Goal: Task Accomplishment & Management: Manage account settings

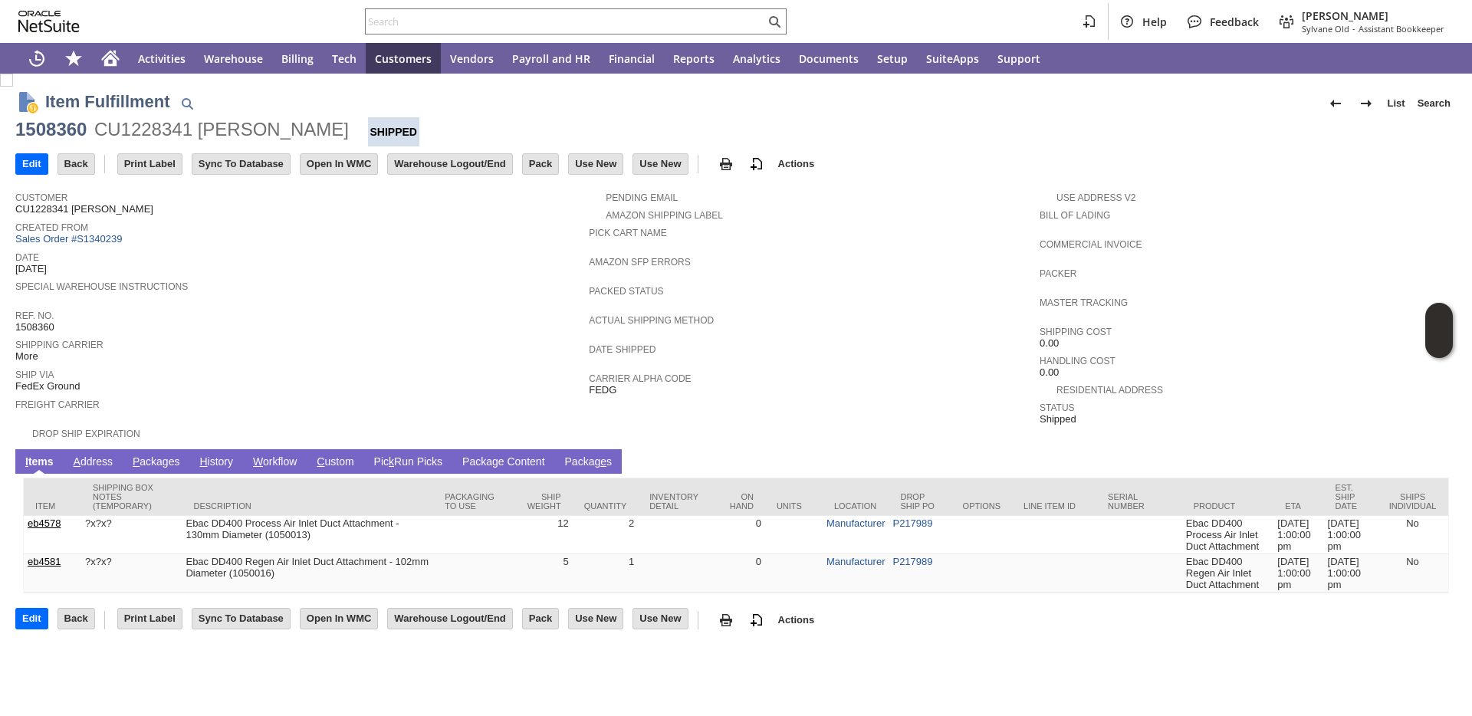
click at [180, 455] on link "P ackages" at bounding box center [156, 462] width 55 height 15
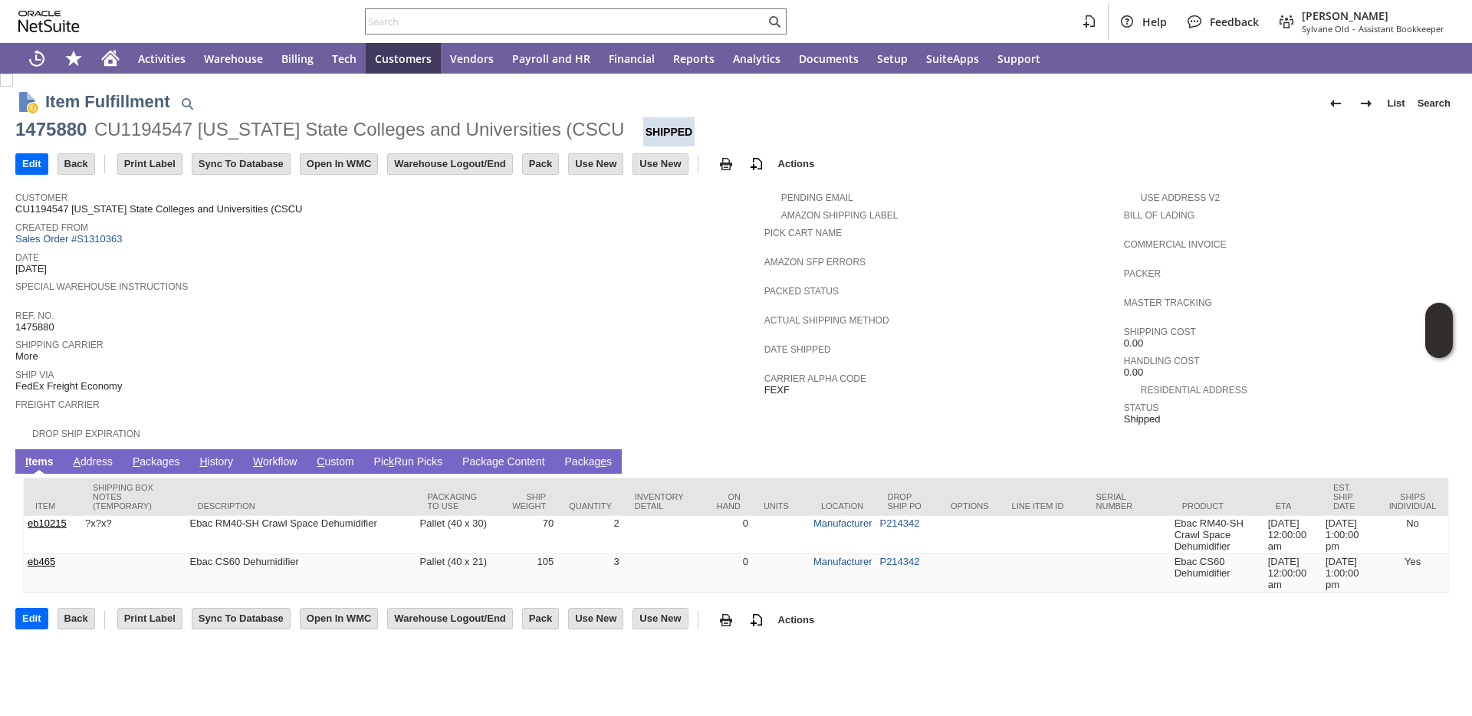
click at [158, 452] on td "P ackages" at bounding box center [156, 461] width 67 height 25
click at [146, 467] on link "P ackages" at bounding box center [156, 462] width 55 height 15
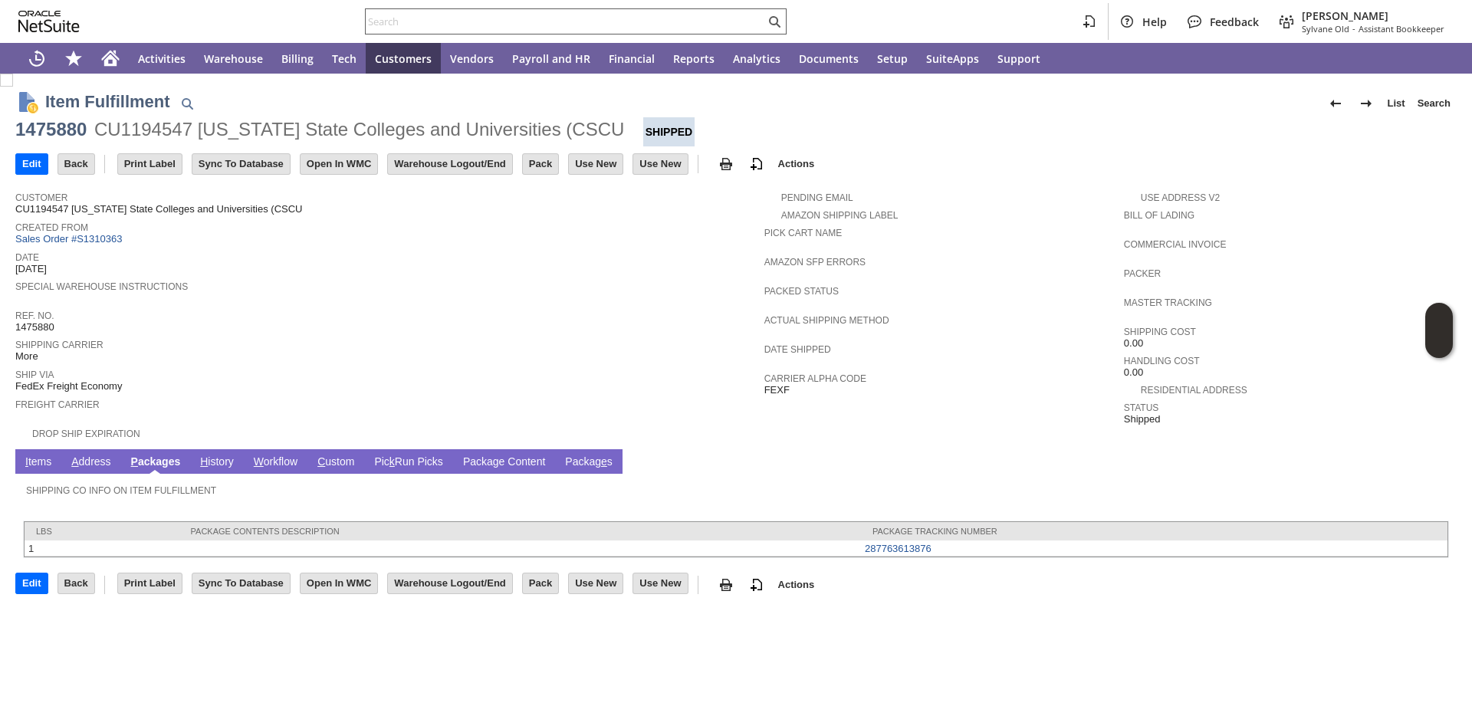
click at [490, 17] on input "text" at bounding box center [565, 21] width 399 height 18
paste input "94736"
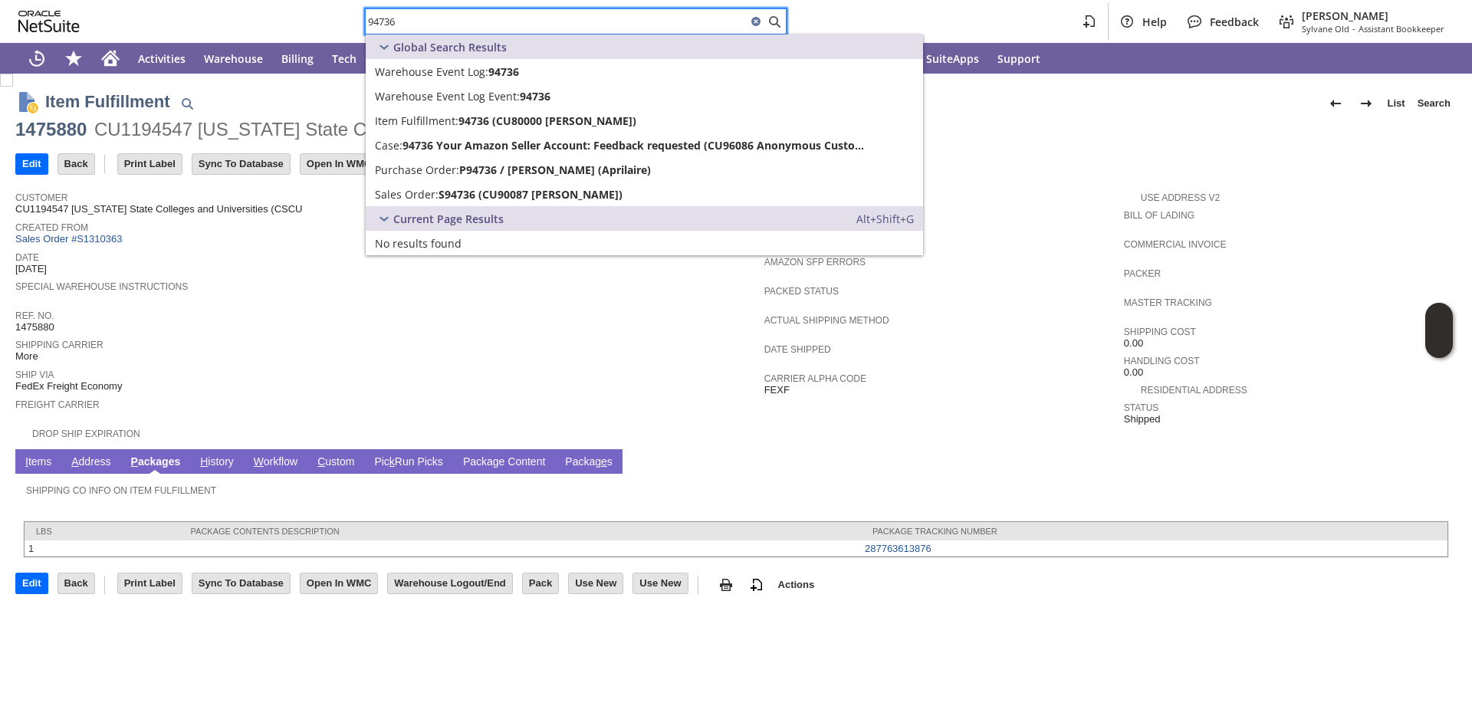
click at [670, 17] on input "94736" at bounding box center [556, 21] width 381 height 18
paste input "Kelly Hamilton"
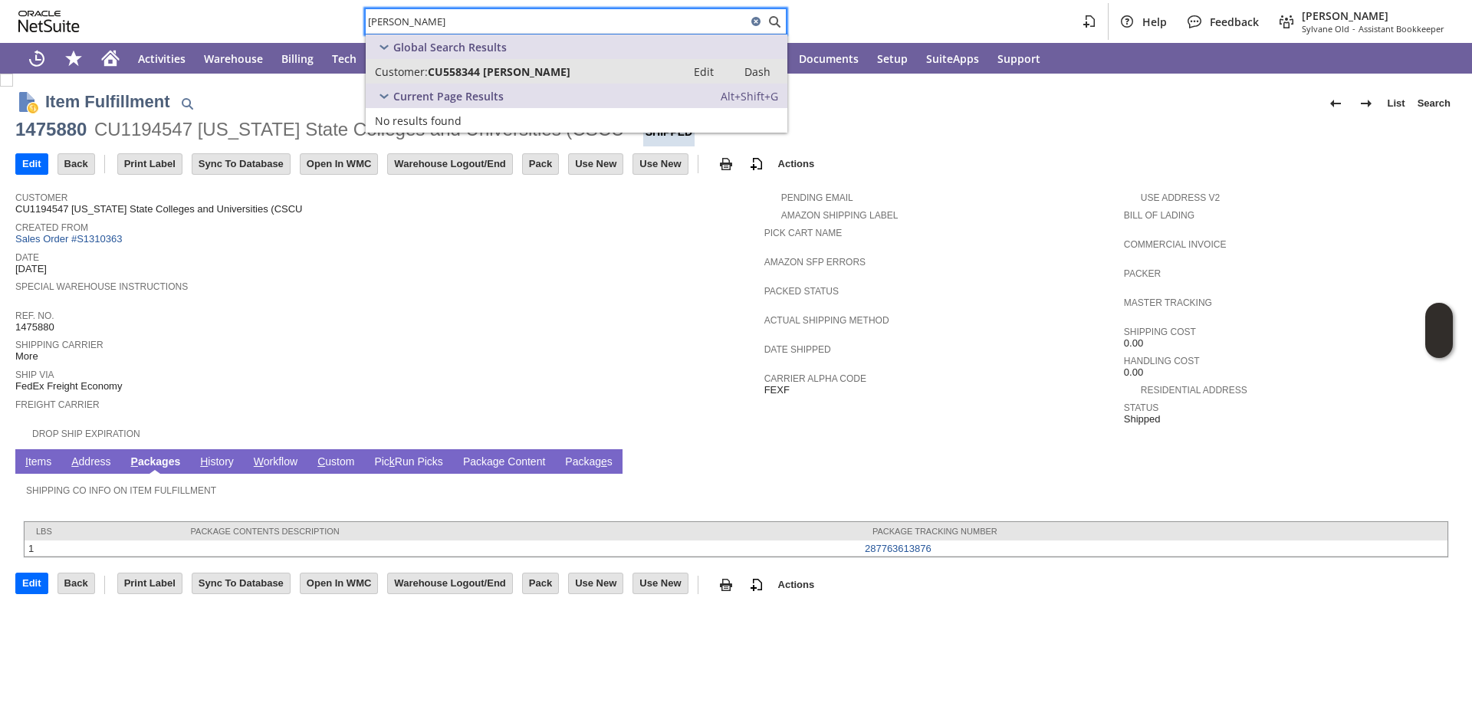
type input "Kelly Hamilton"
click at [652, 65] on div "Customer: CU558344 Kelly Hamilton" at bounding box center [526, 71] width 302 height 15
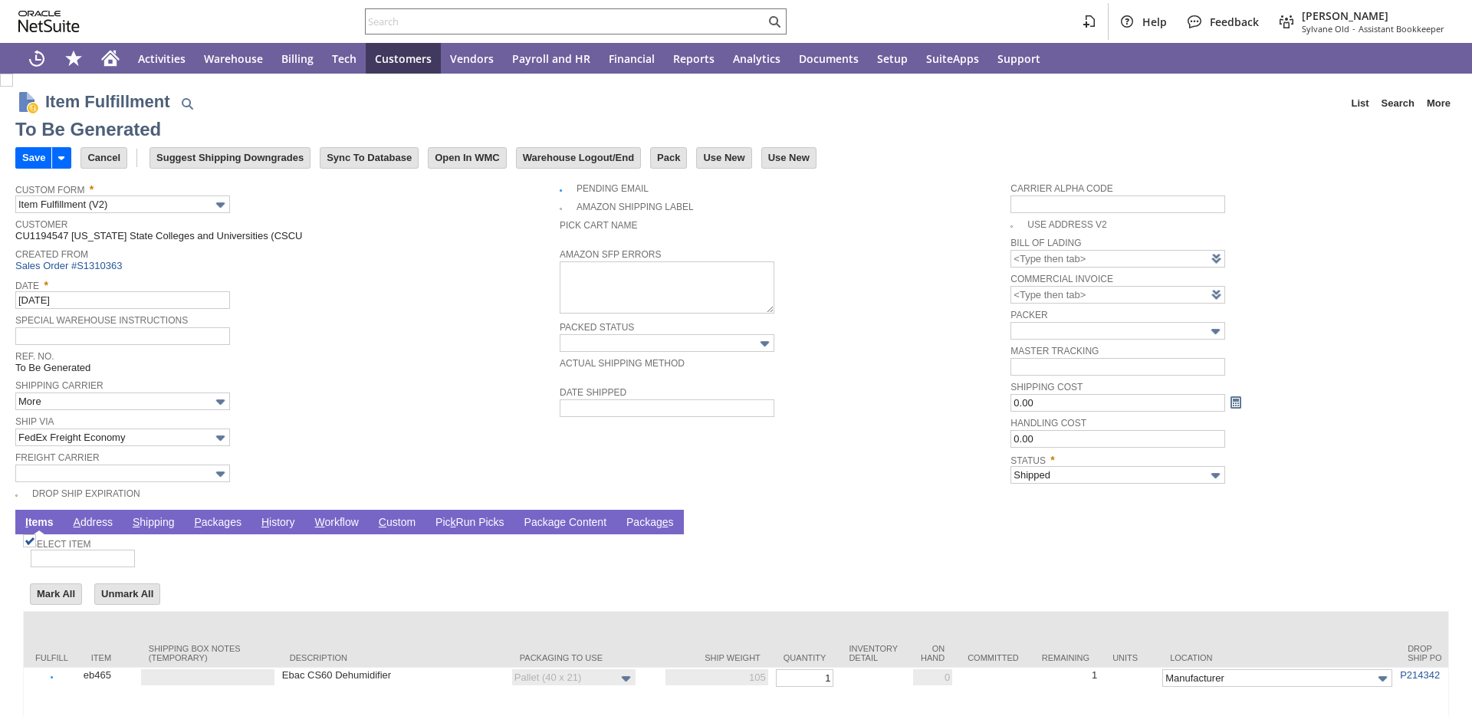
click at [191, 523] on link "P ackages" at bounding box center [217, 523] width 55 height 15
click at [215, 528] on link "P ackages" at bounding box center [217, 523] width 55 height 15
click at [219, 521] on link "P ackages" at bounding box center [217, 523] width 55 height 15
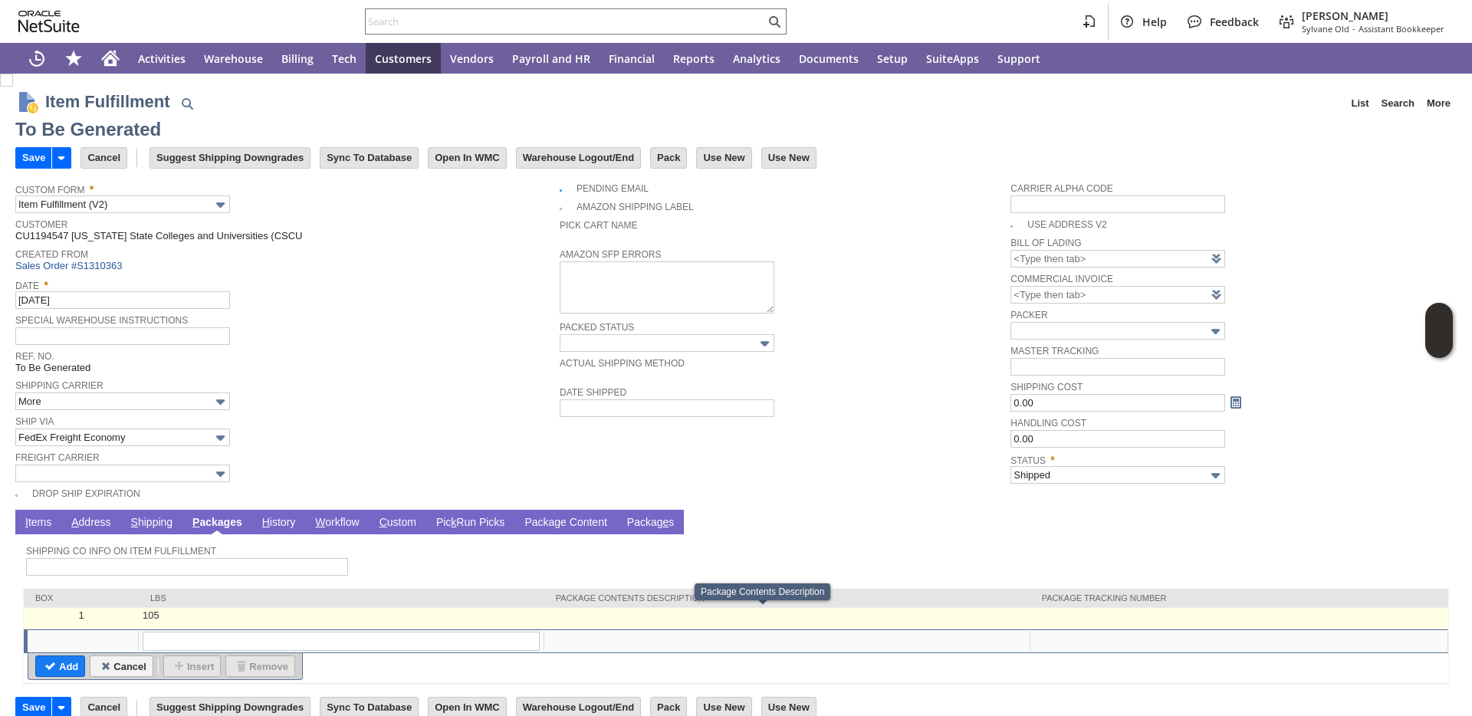
click at [1067, 619] on td at bounding box center [1239, 618] width 418 height 21
type input "105"
type input "OK"
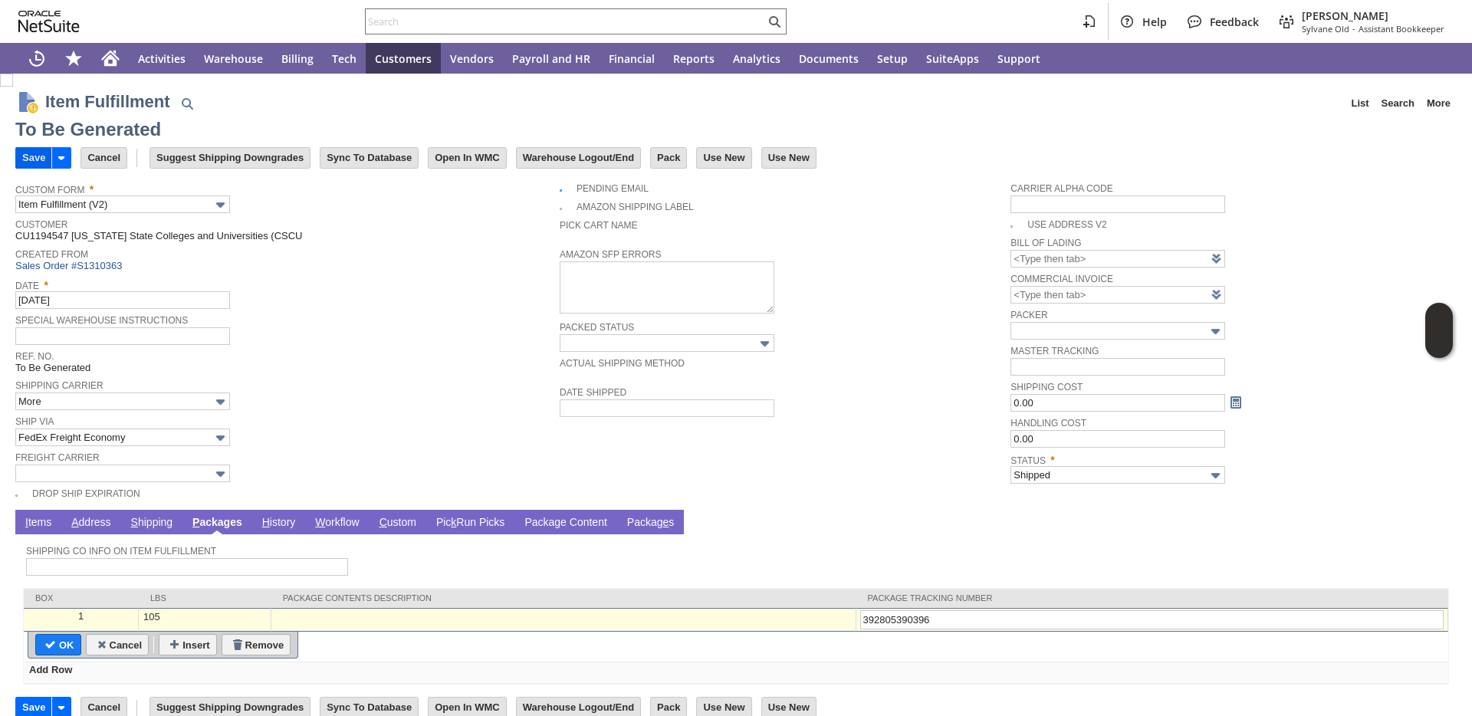
type input "392805390396"
click at [30, 158] on input "Save" at bounding box center [33, 158] width 35 height 20
type input "Add"
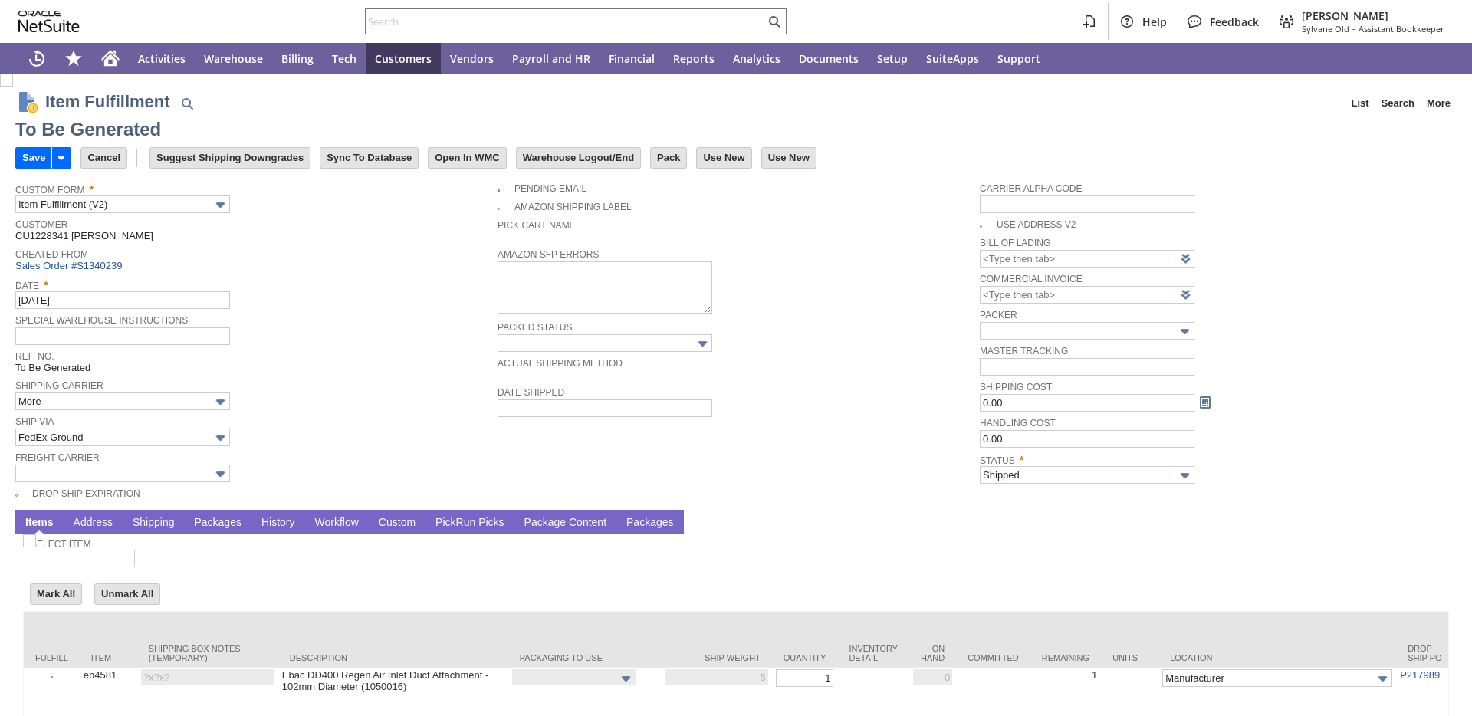
click at [222, 528] on link "P ackages" at bounding box center [217, 523] width 55 height 15
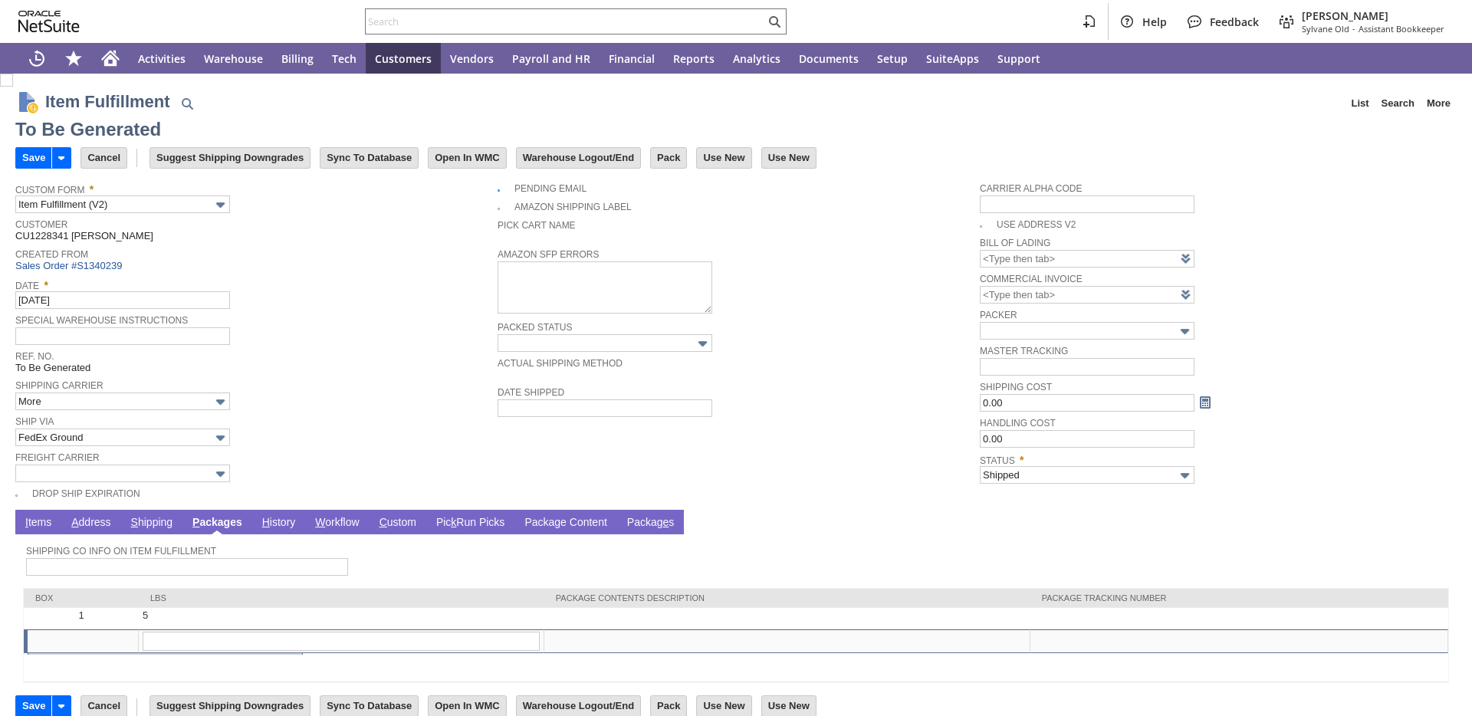
click at [222, 524] on link "P ackages" at bounding box center [218, 523] width 58 height 15
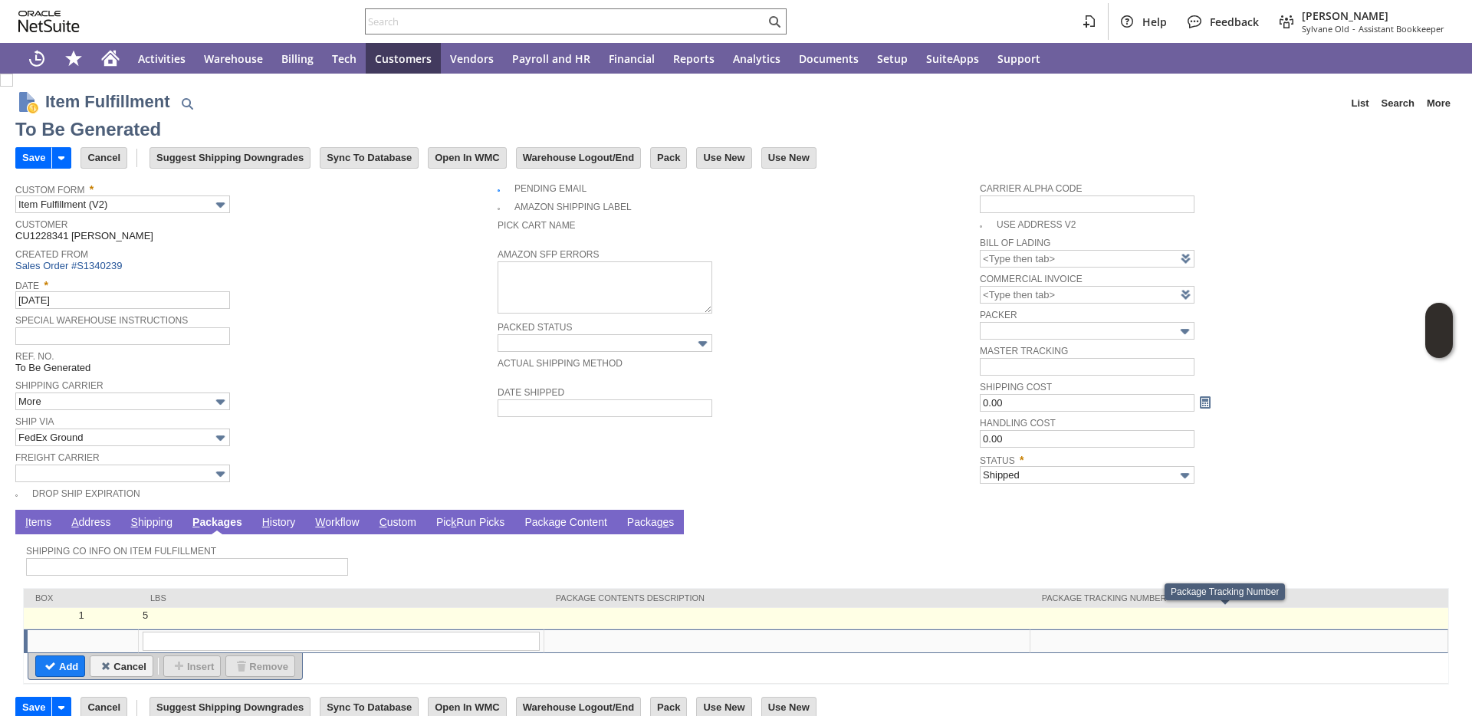
click at [1110, 615] on td at bounding box center [1239, 618] width 418 height 21
type input "5"
type input "OK"
paste input "425149628810"
type input "425149628810"
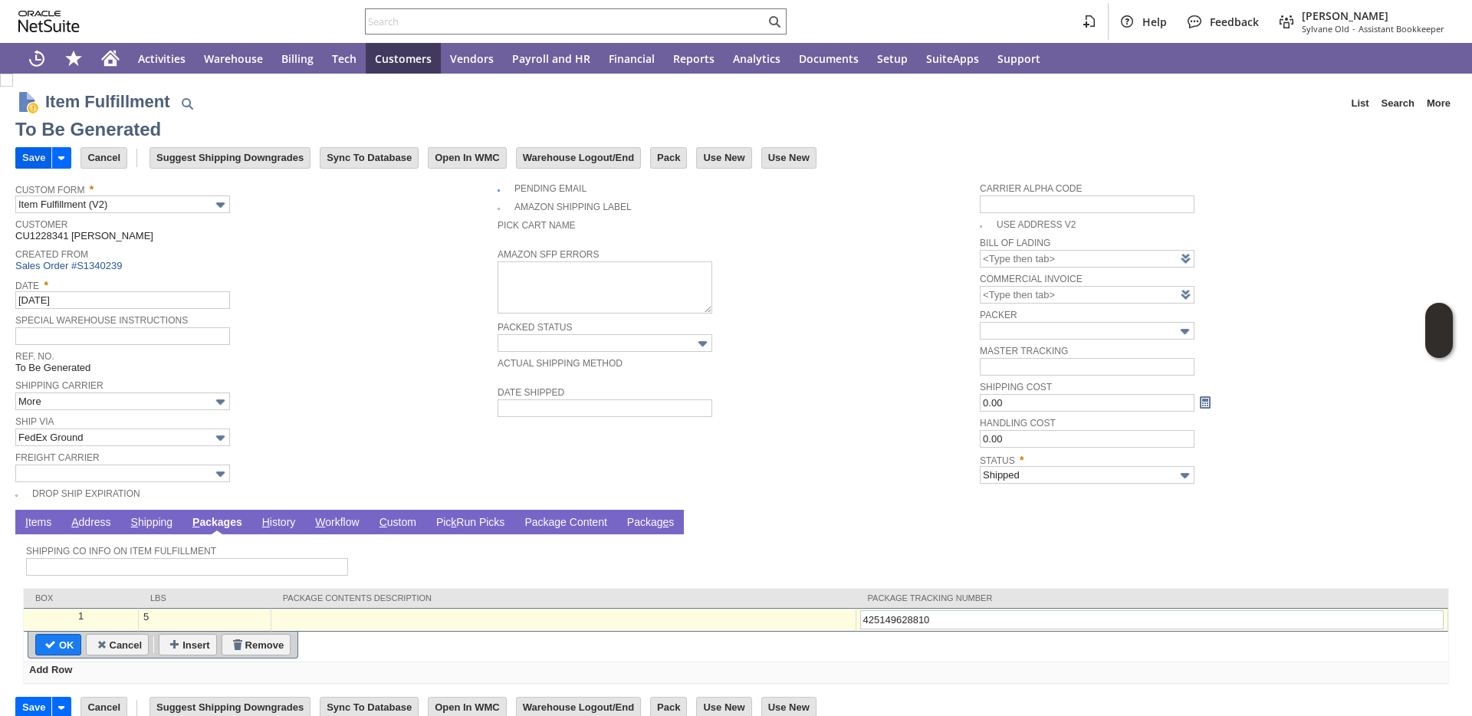
type input "425149628810"
click at [42, 159] on input "Save" at bounding box center [33, 158] width 35 height 20
type input "Add"
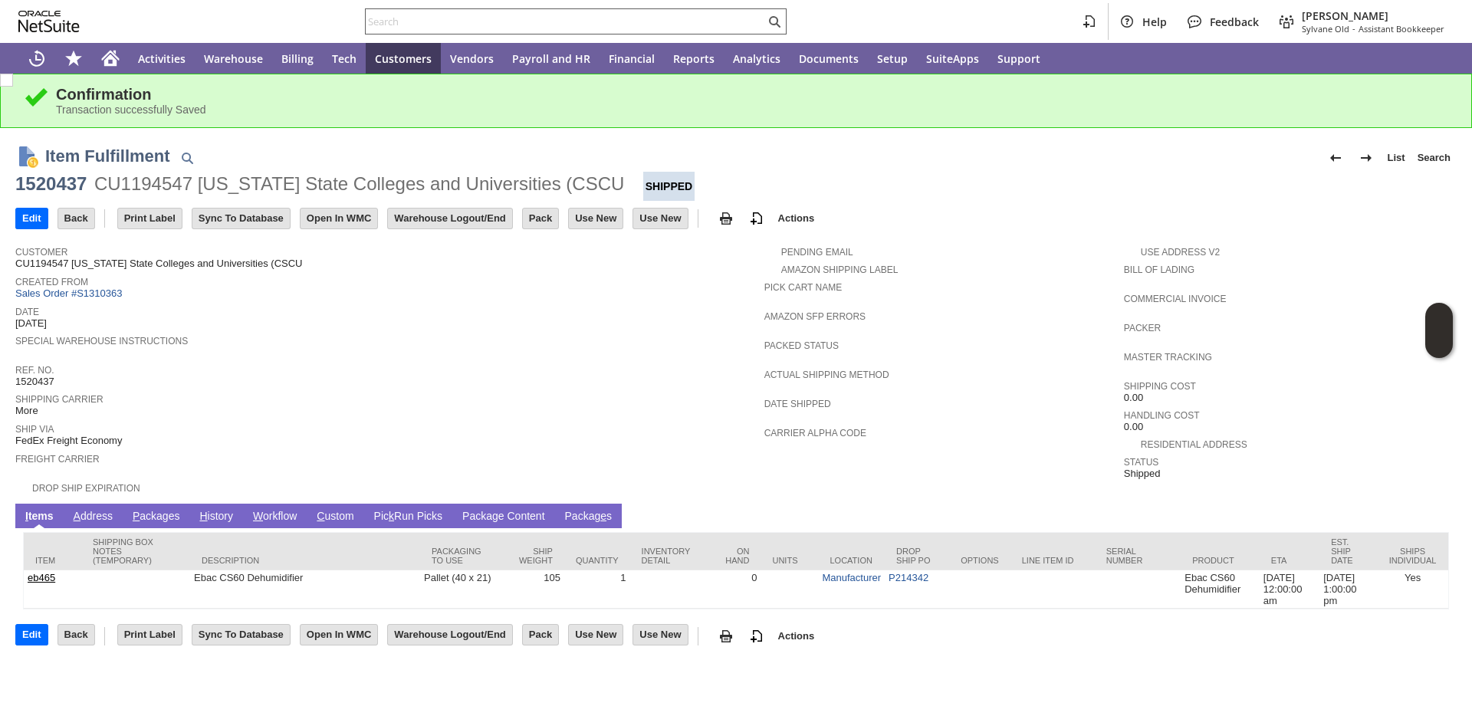
click at [482, 19] on input "text" at bounding box center [565, 21] width 399 height 18
paste input "60497"
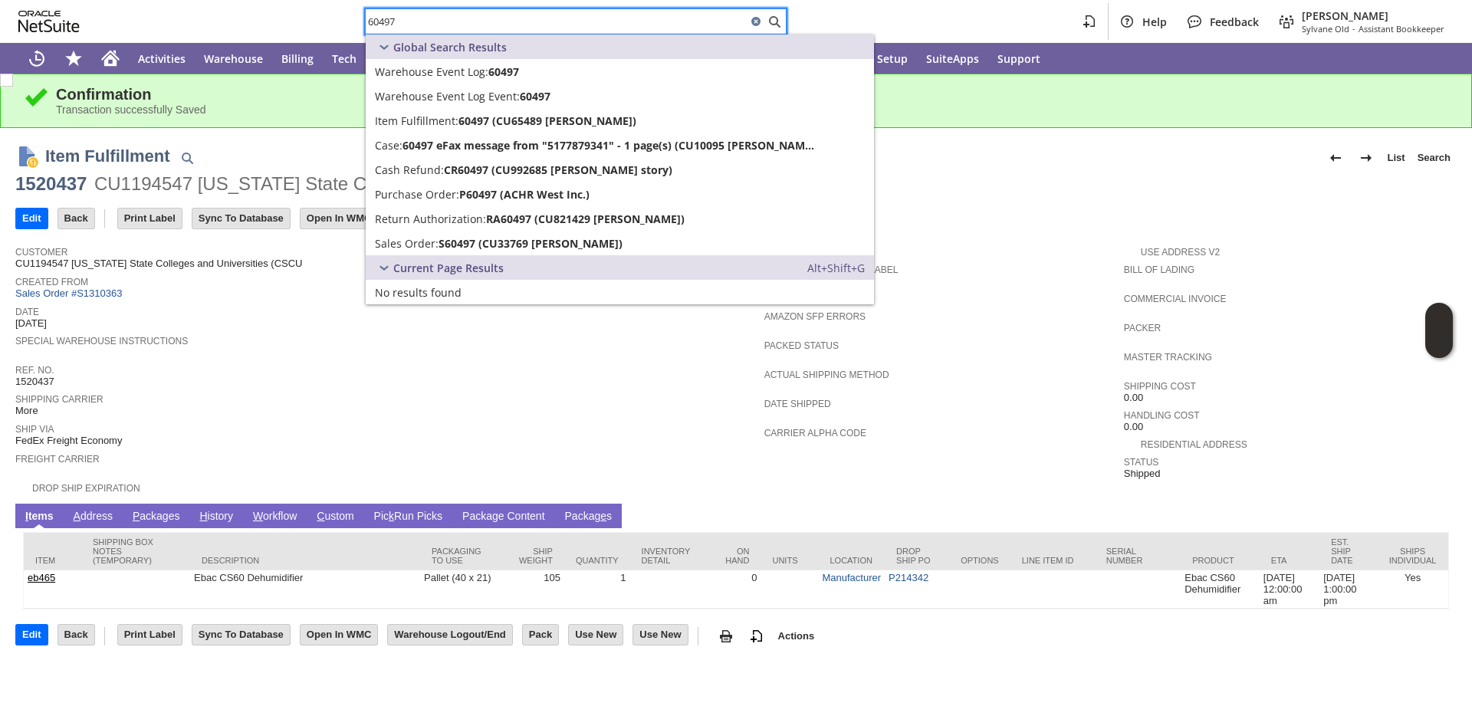
type input "60497"
drag, startPoint x: 563, startPoint y: 376, endPoint x: 861, endPoint y: 501, distance: 323.4
click at [581, 378] on div "Ref. No. 1520437" at bounding box center [385, 374] width 741 height 28
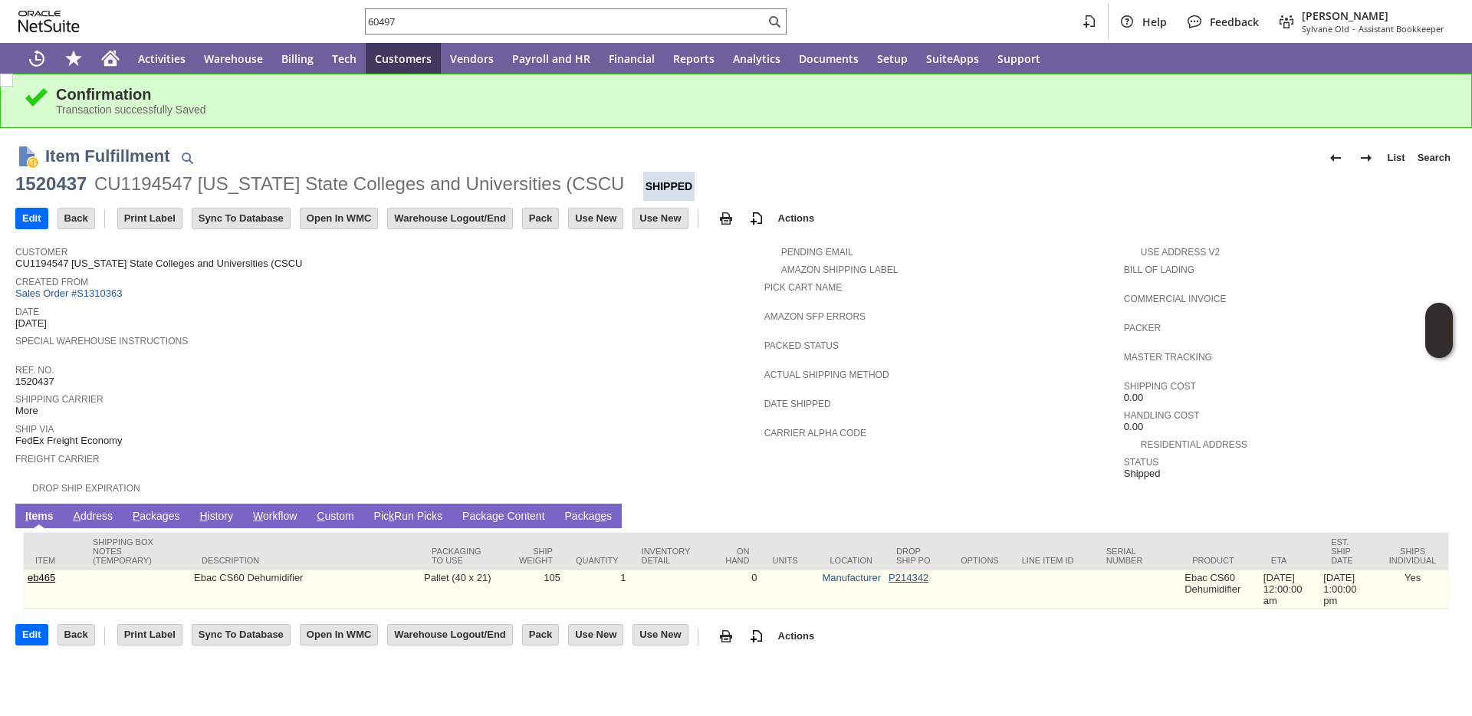
click at [889, 572] on link "P214342" at bounding box center [909, 578] width 40 height 12
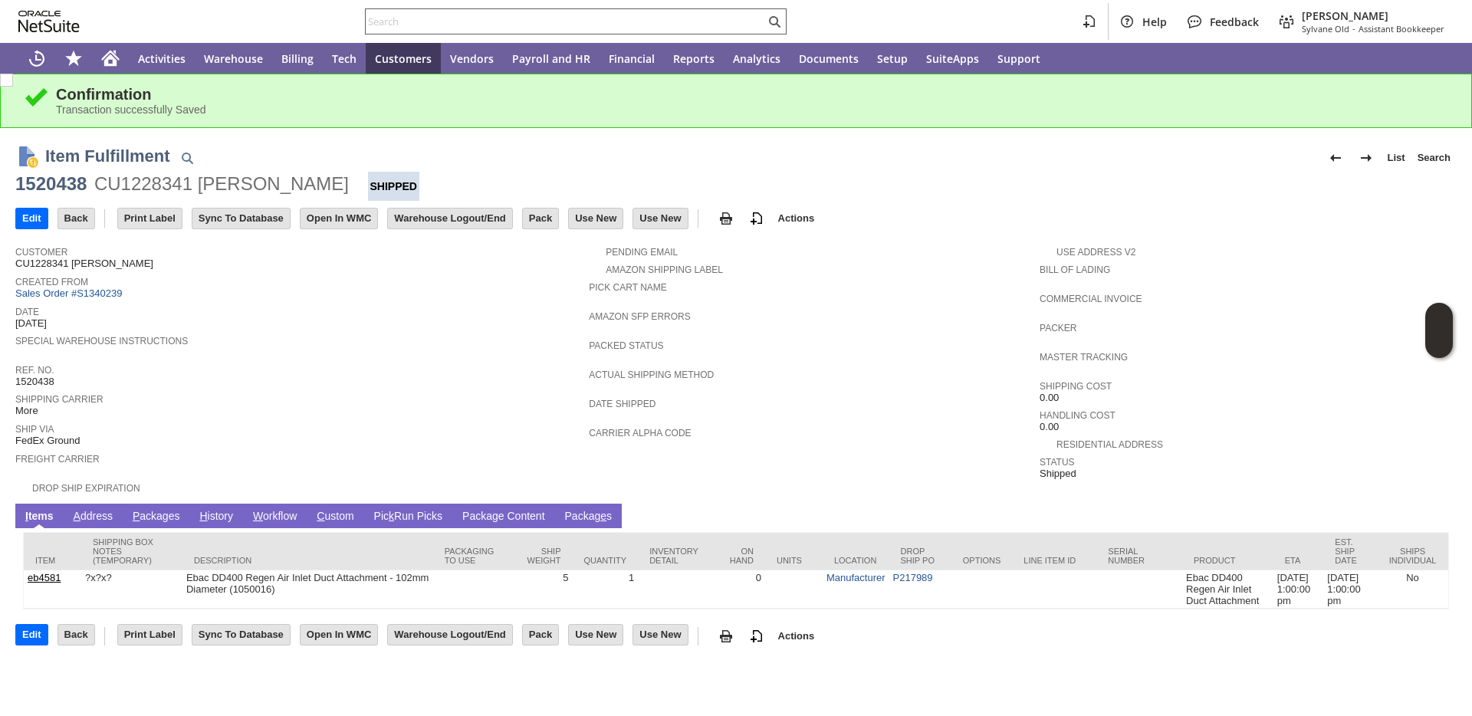
click at [428, 23] on input "text" at bounding box center [565, 21] width 399 height 18
paste input "P214342"
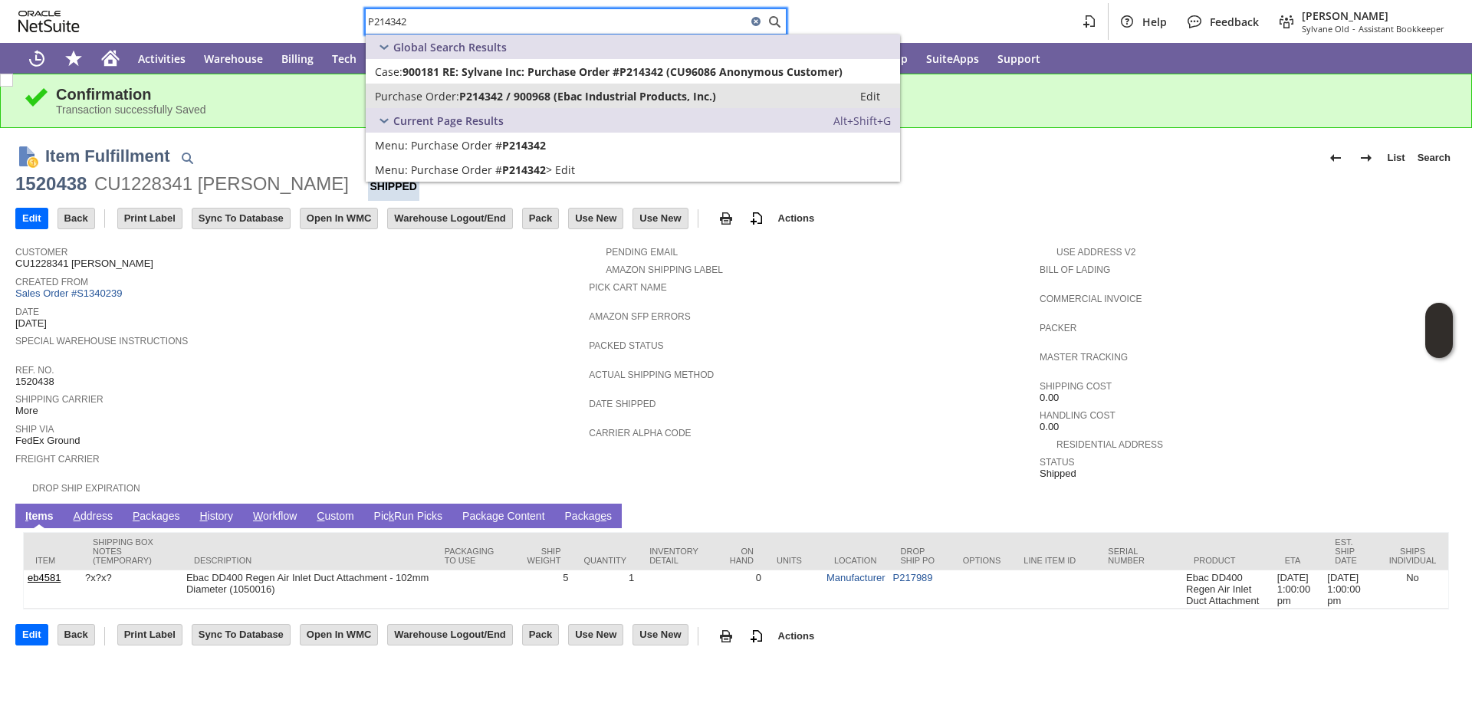
type input "P214342"
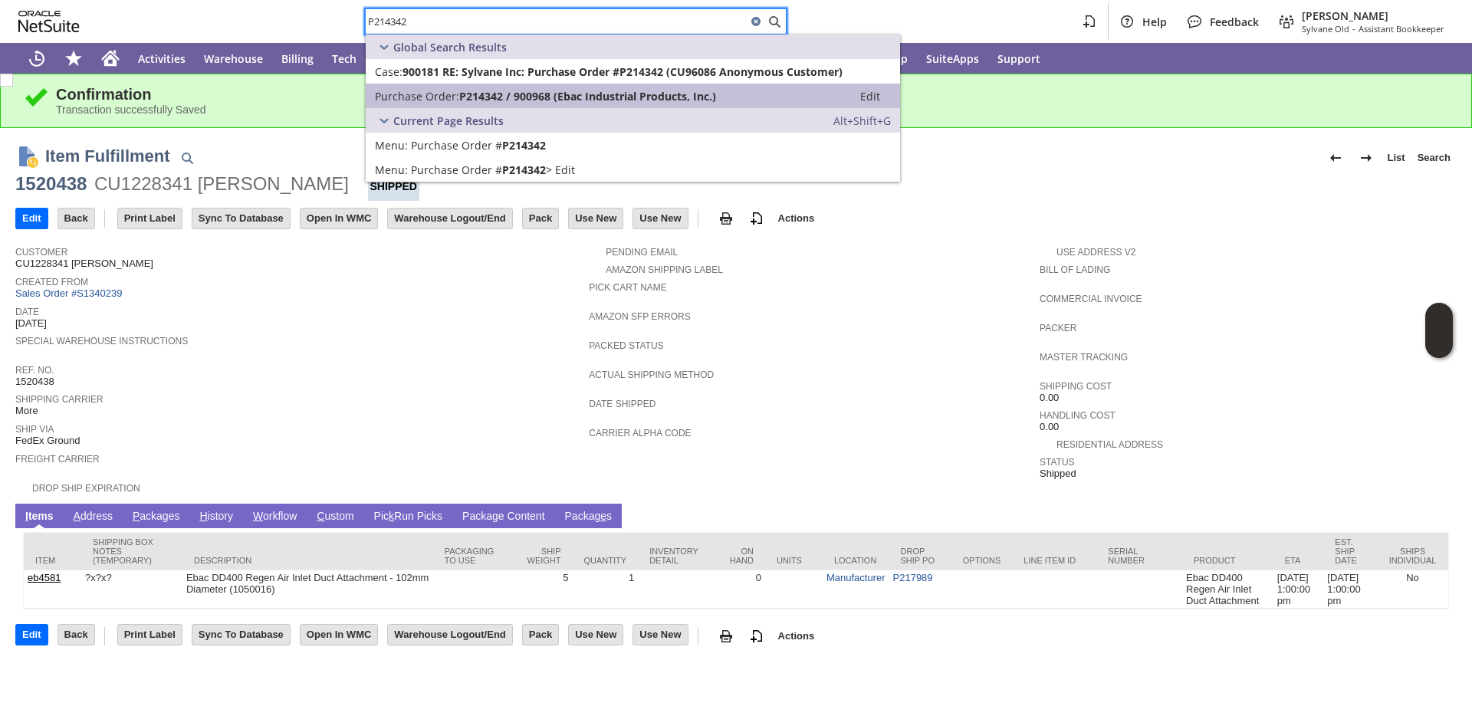
click at [455, 97] on span "Purchase Order:" at bounding box center [417, 96] width 84 height 15
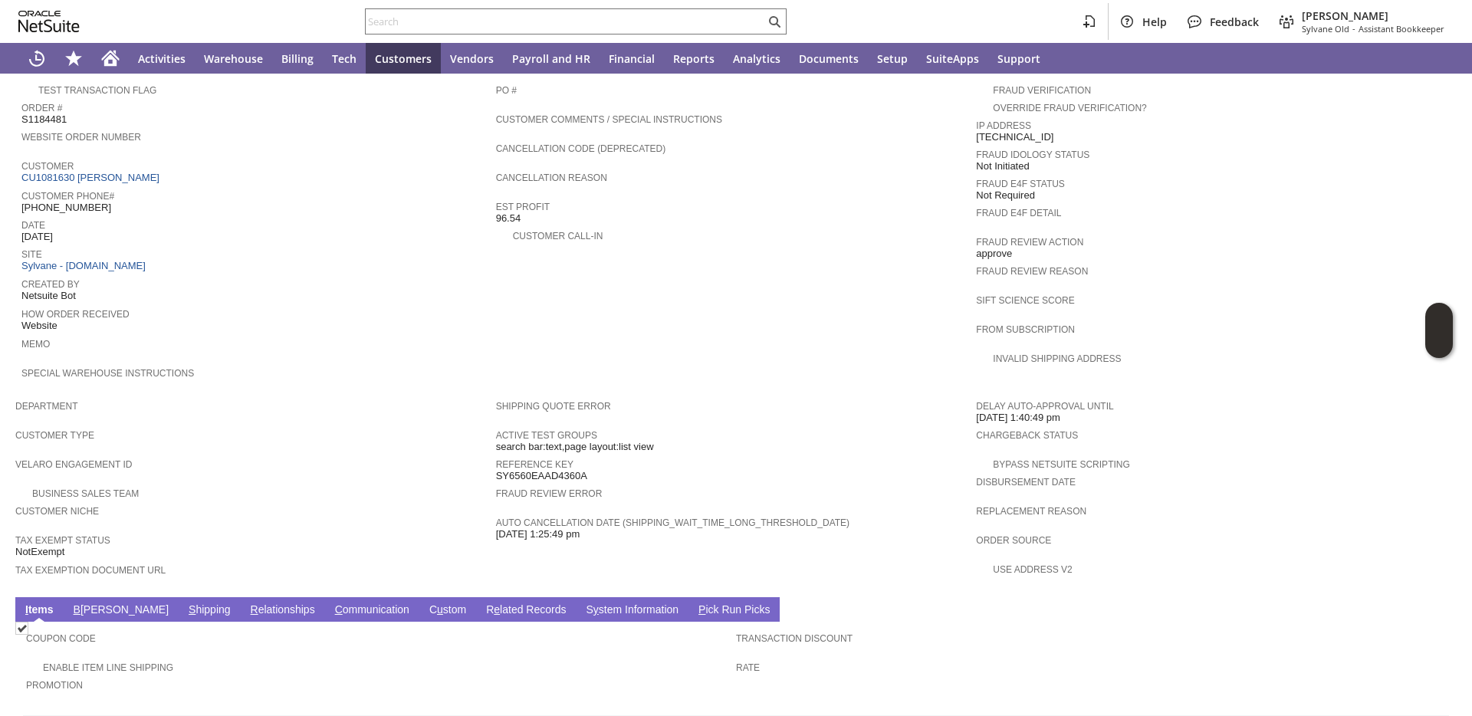
scroll to position [541, 0]
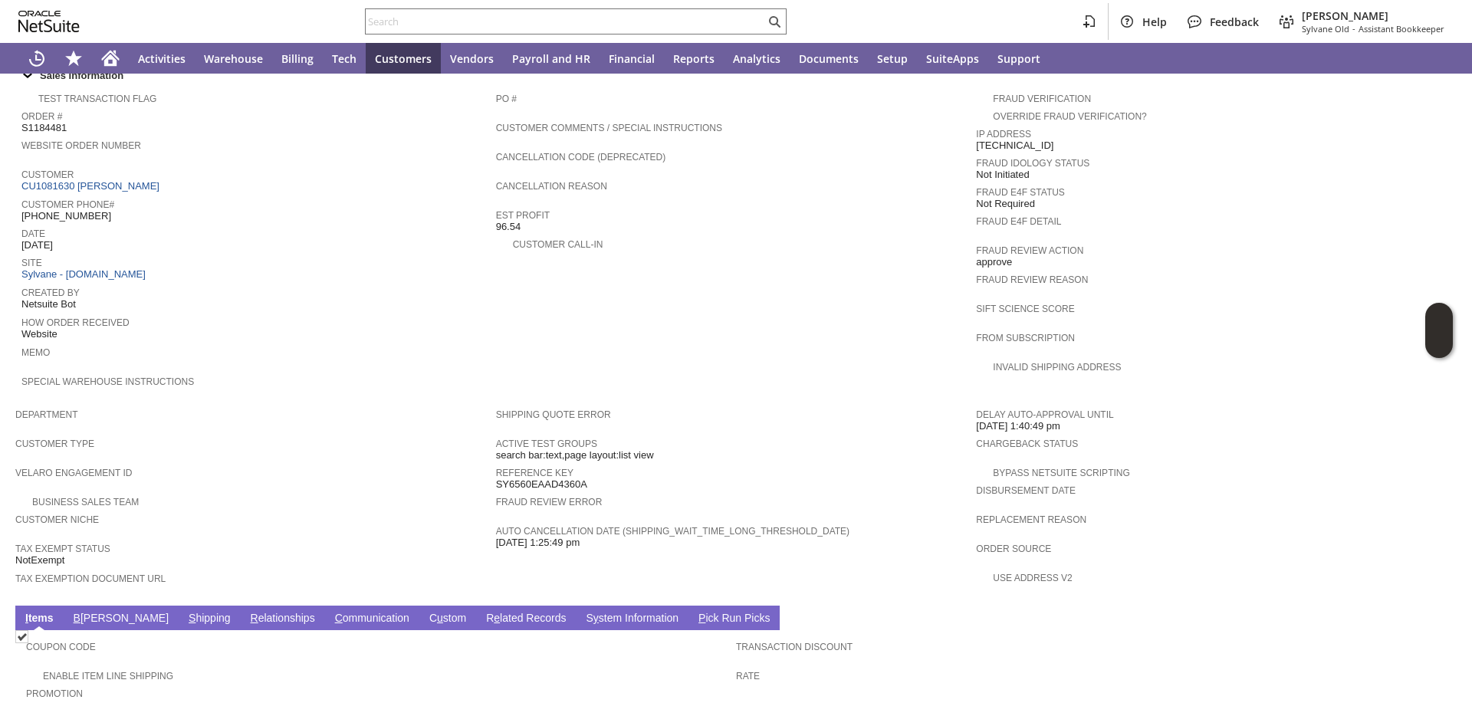
click at [305, 450] on div "Customer Type" at bounding box center [251, 448] width 473 height 28
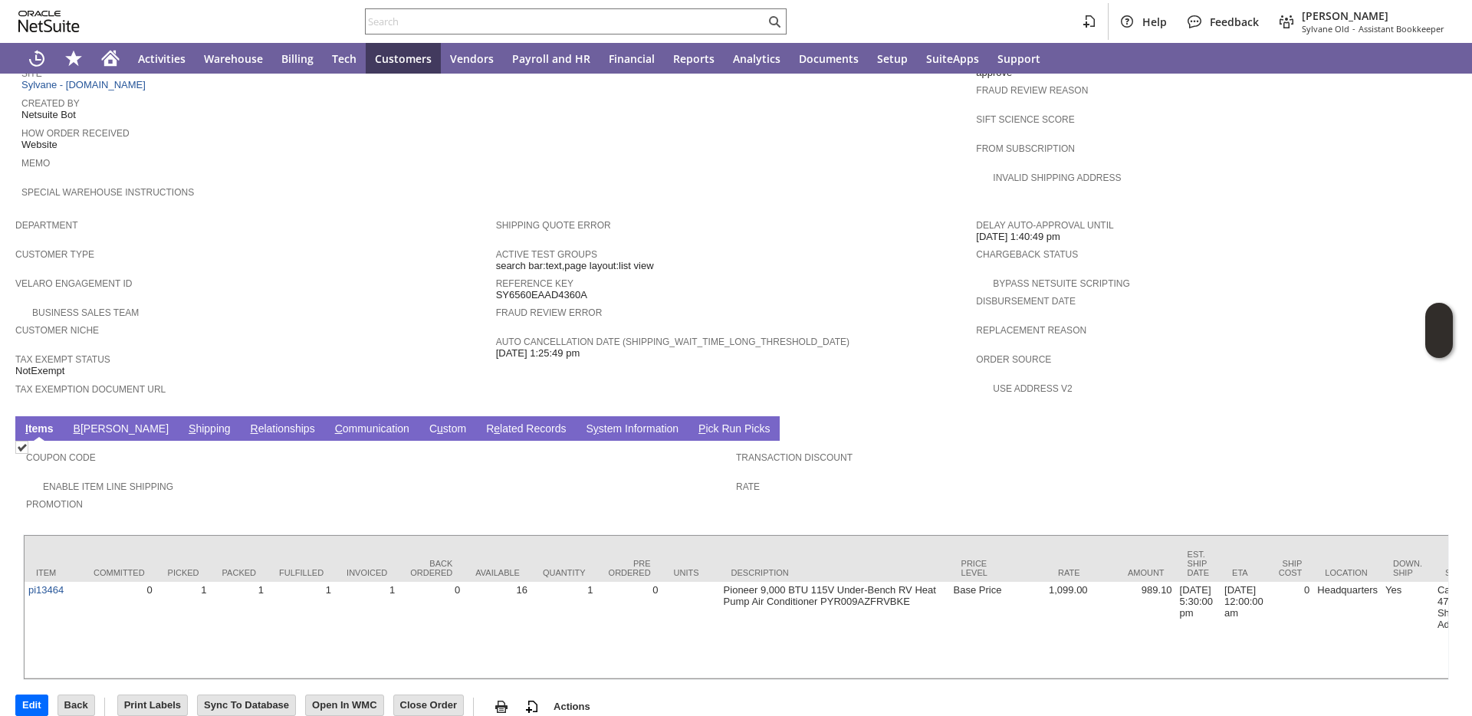
scroll to position [729, 0]
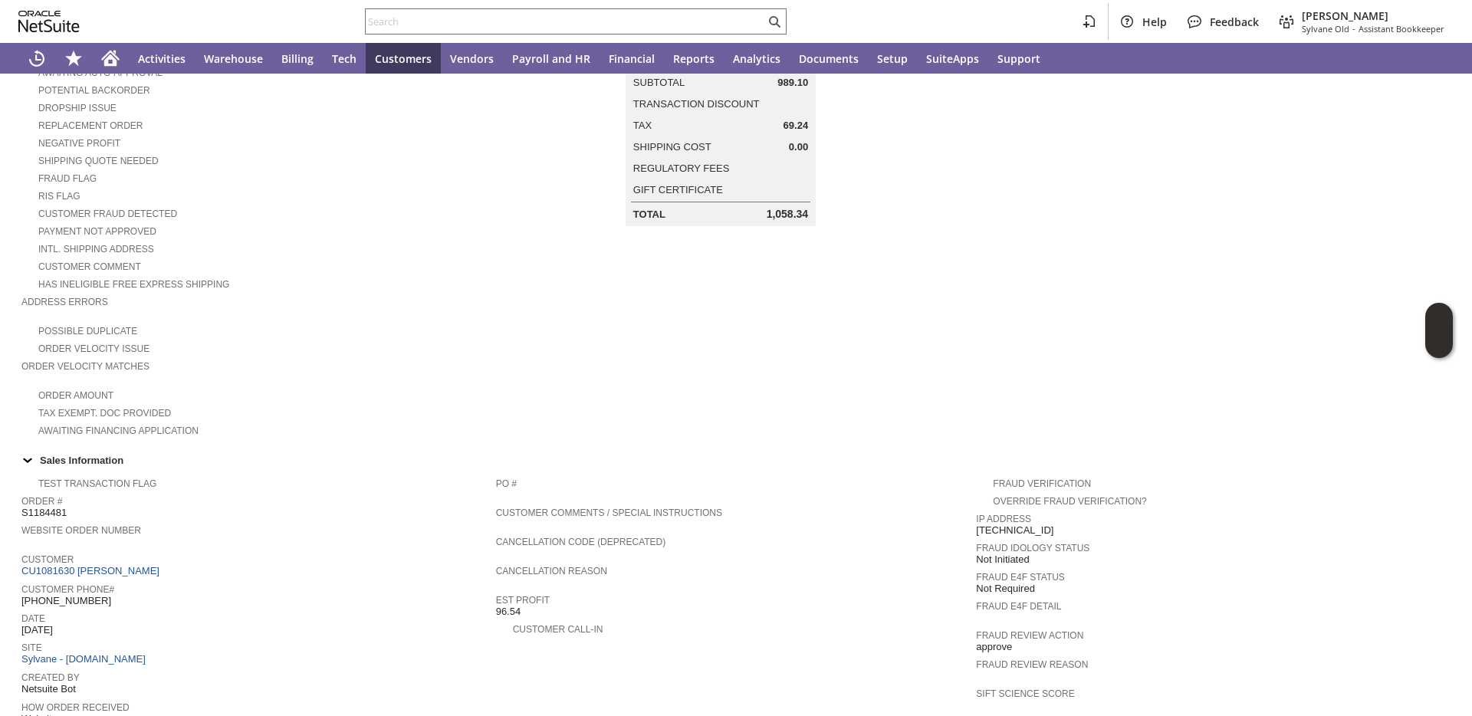
scroll to position [159, 0]
click at [143, 570] on div "Customer CU1081630 [PERSON_NAME]" at bounding box center [254, 561] width 467 height 28
copy tbody "CU1081630 [PERSON_NAME]"
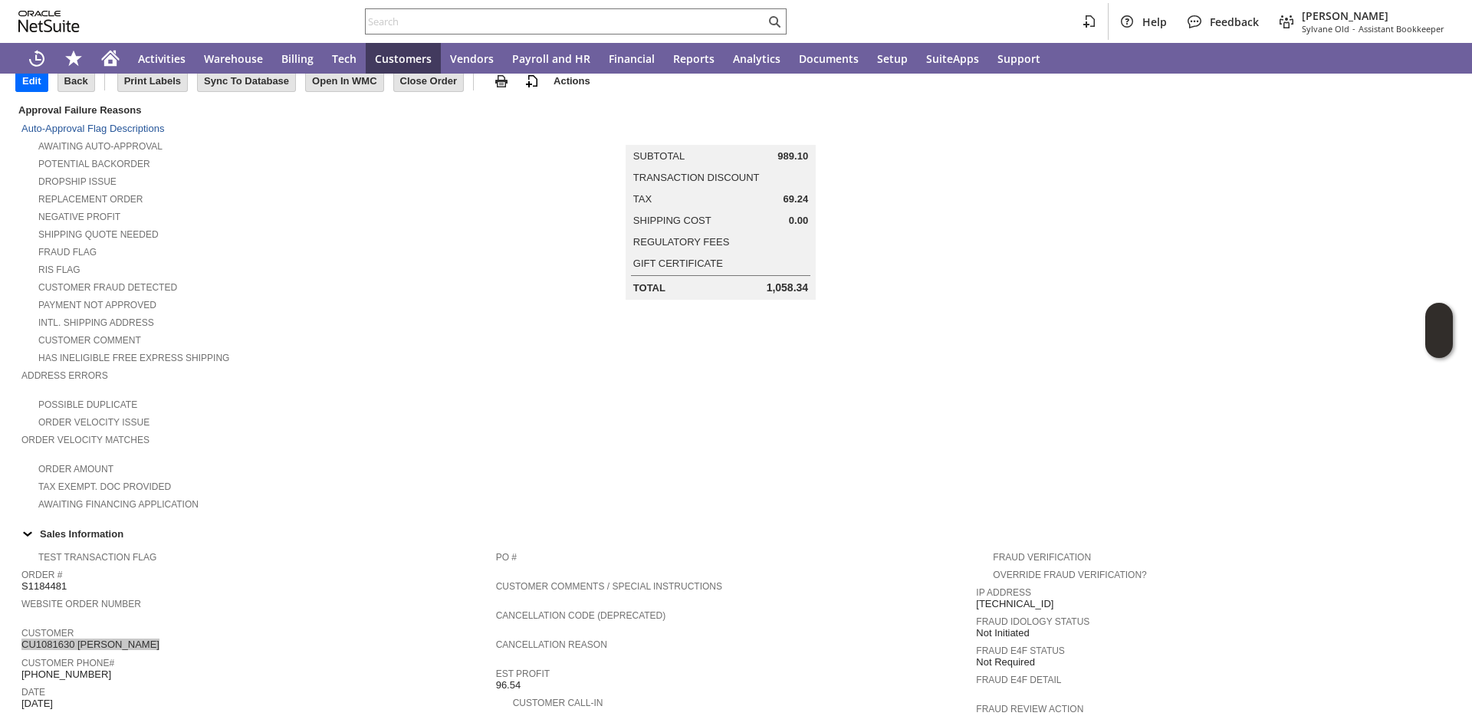
scroll to position [82, 0]
click at [50, 586] on span "S1184481" at bounding box center [43, 587] width 45 height 12
copy span "S1184481"
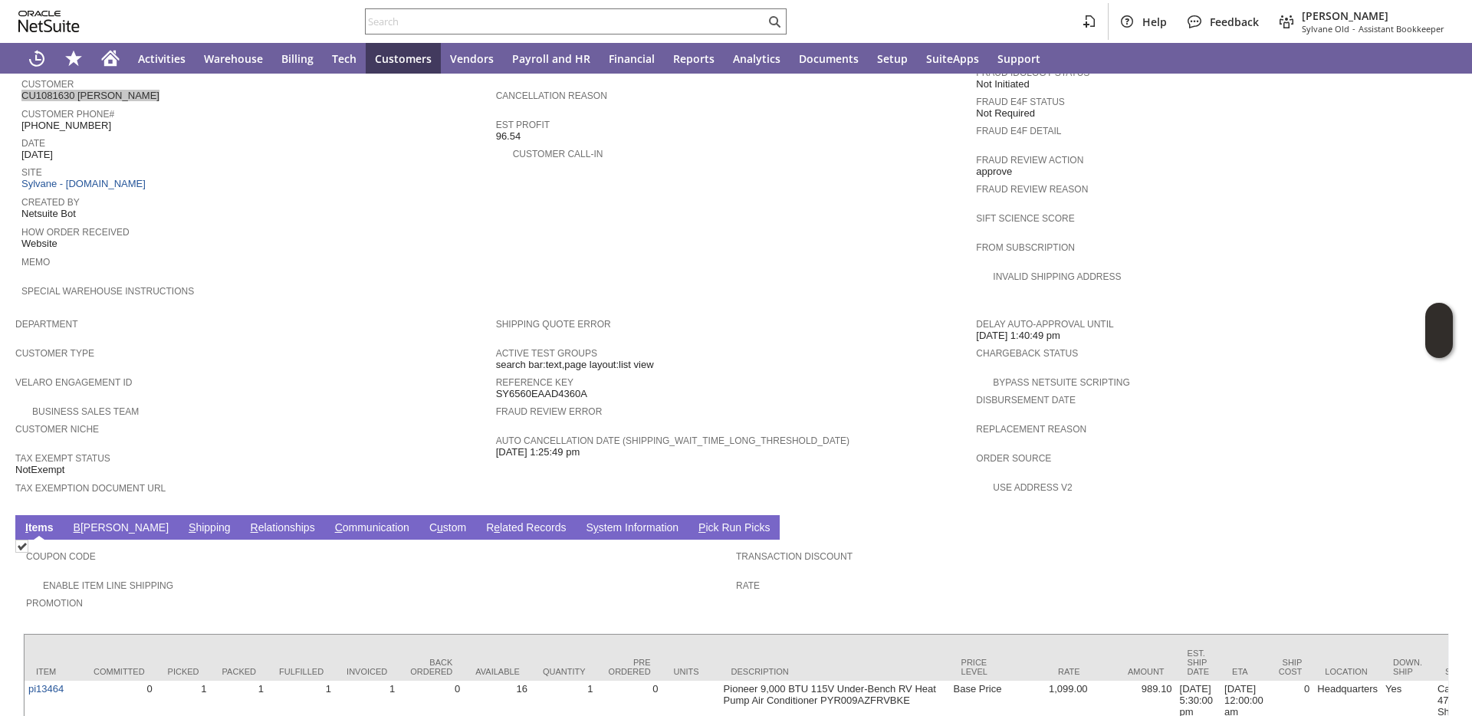
scroll to position [768, 0]
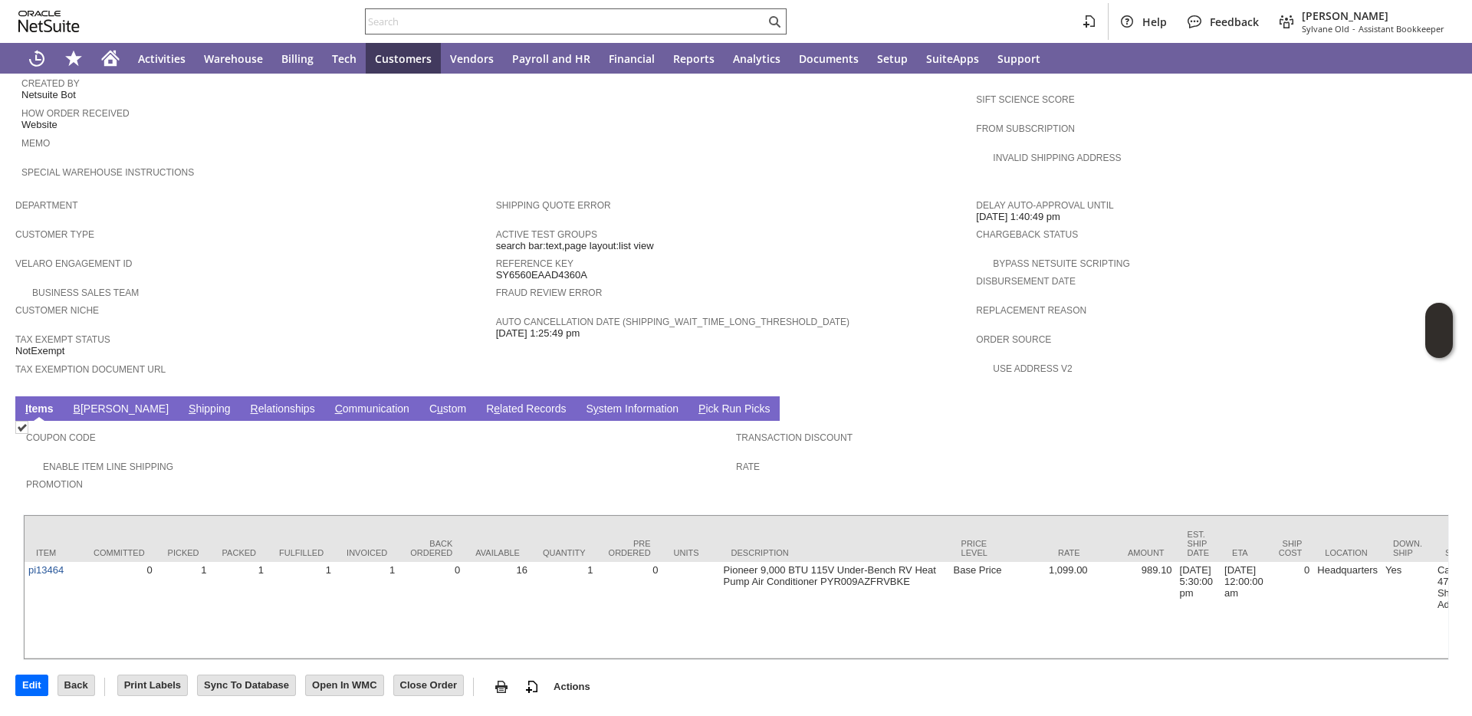
click at [382, 18] on input "text" at bounding box center [565, 21] width 399 height 18
paste input "SIE829213"
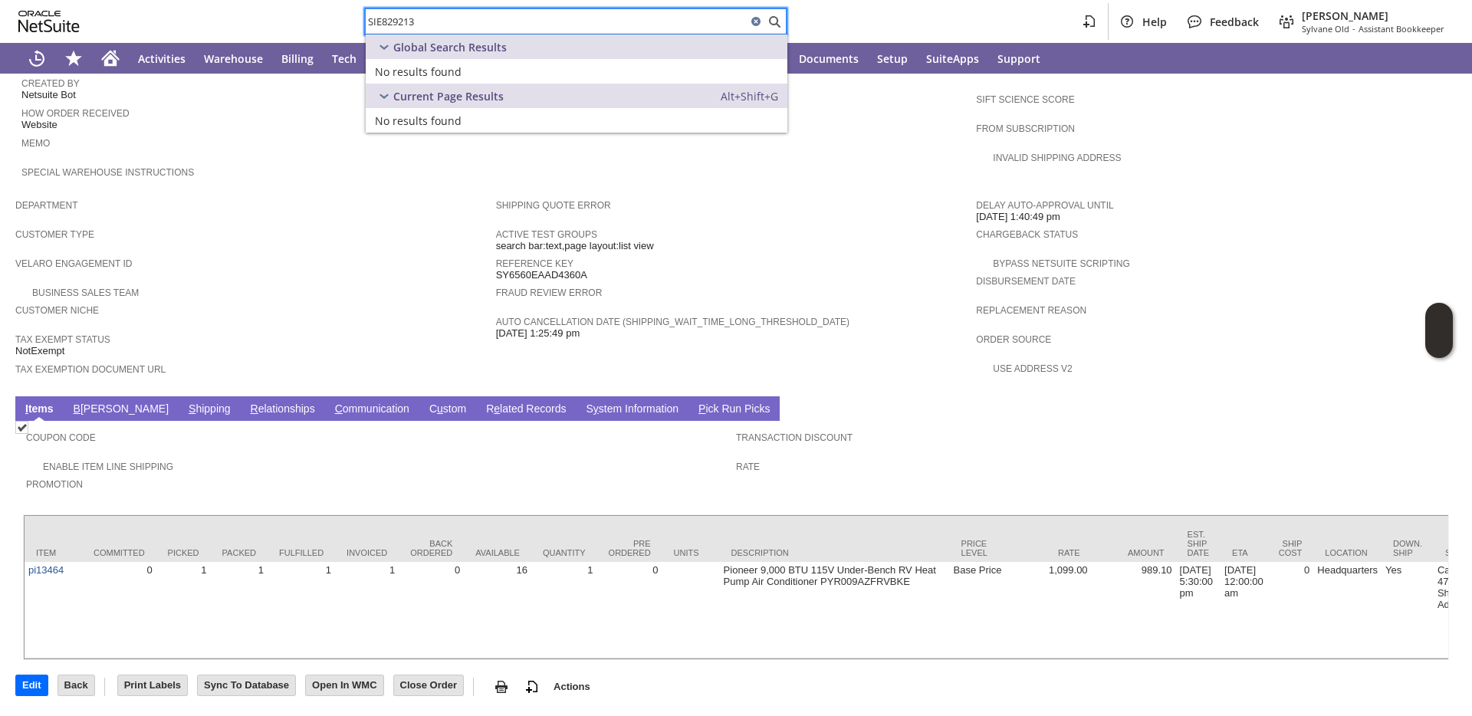
type input "SIE829213"
